Goal: Task Accomplishment & Management: Complete application form

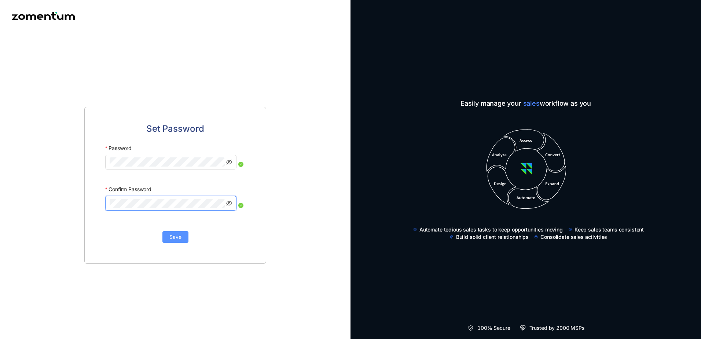
click at [170, 232] on button "Save" at bounding box center [175, 237] width 26 height 12
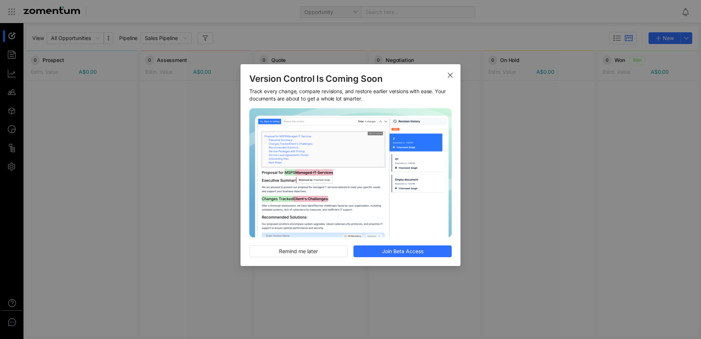
click at [449, 76] on icon "Close" at bounding box center [450, 75] width 6 height 6
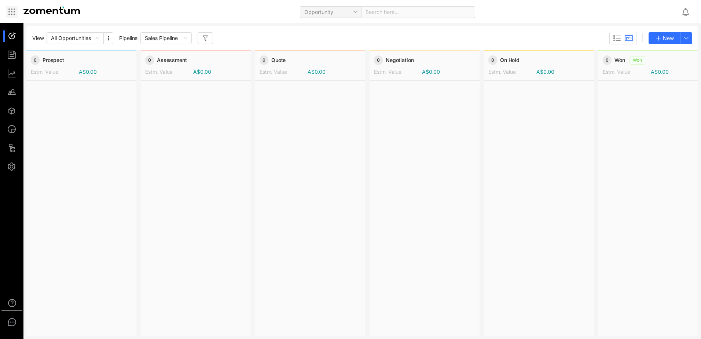
click at [10, 10] on icon at bounding box center [11, 11] width 9 height 9
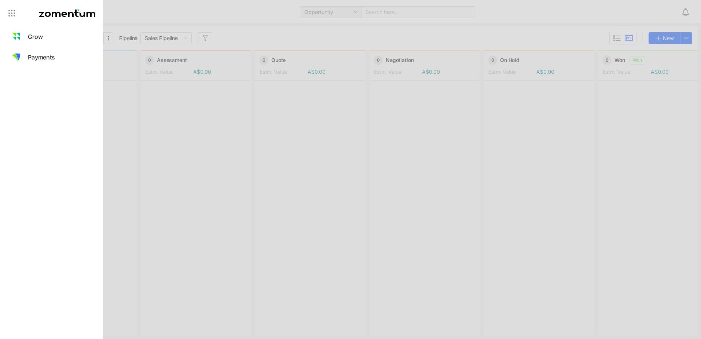
click at [668, 9] on div at bounding box center [350, 169] width 701 height 339
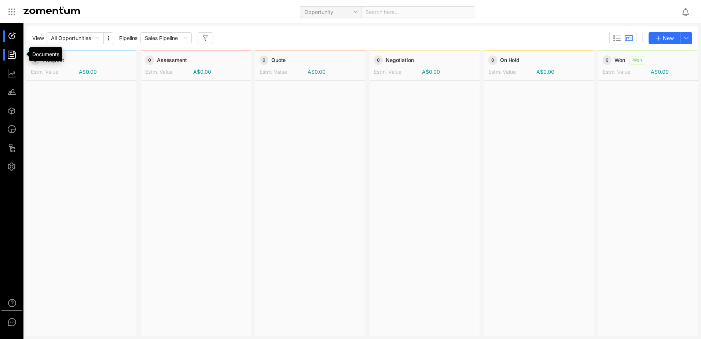
click at [14, 50] on div at bounding box center [15, 54] width 16 height 11
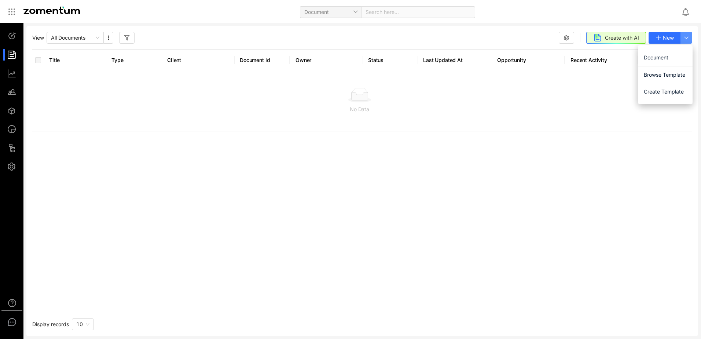
click at [688, 39] on icon "button" at bounding box center [686, 38] width 6 height 6
